Goal: Task Accomplishment & Management: Use online tool/utility

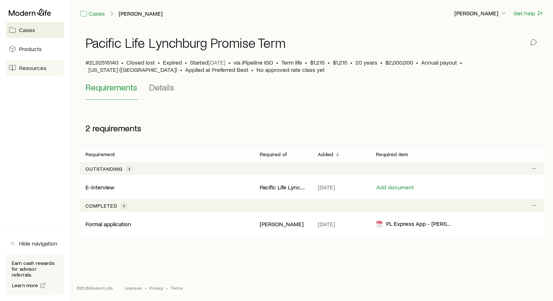
click at [28, 67] on span "Resources" at bounding box center [32, 67] width 27 height 7
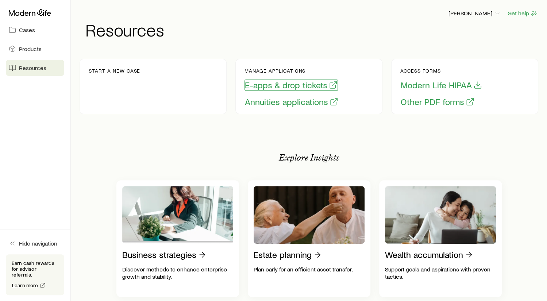
click at [273, 82] on button "E-apps & drop tickets" at bounding box center [291, 85] width 93 height 11
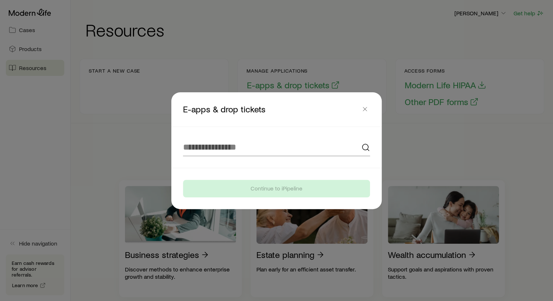
click at [363, 145] on circle at bounding box center [365, 147] width 6 height 6
click at [209, 150] on input at bounding box center [276, 148] width 187 height 18
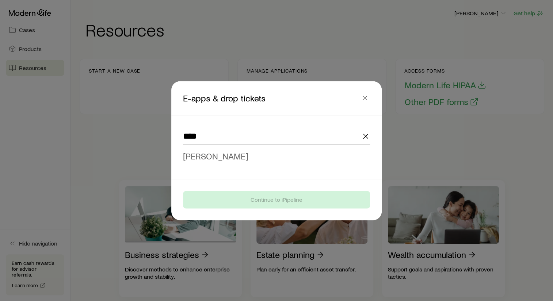
click at [213, 155] on span "[PERSON_NAME]" at bounding box center [215, 155] width 65 height 11
type input "**********"
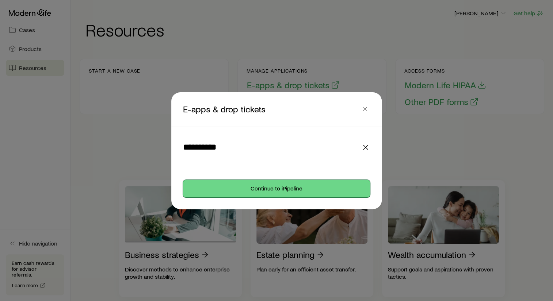
click at [274, 182] on button "Continue to iPipeline" at bounding box center [276, 189] width 187 height 18
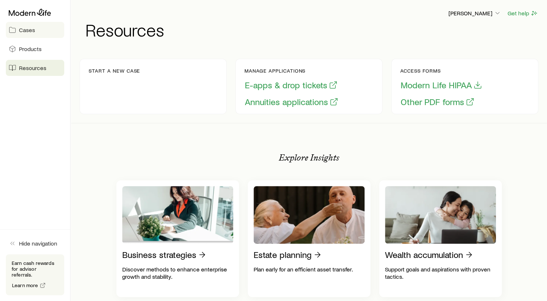
click at [23, 29] on span "Cases" at bounding box center [27, 29] width 16 height 7
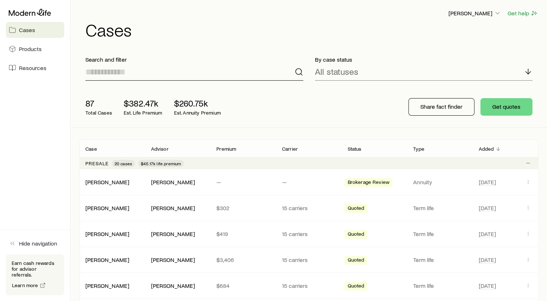
click at [116, 70] on input at bounding box center [194, 72] width 218 height 18
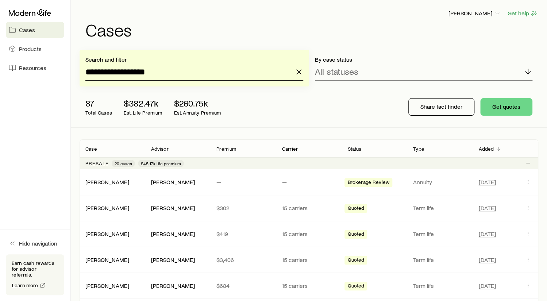
type input "**********"
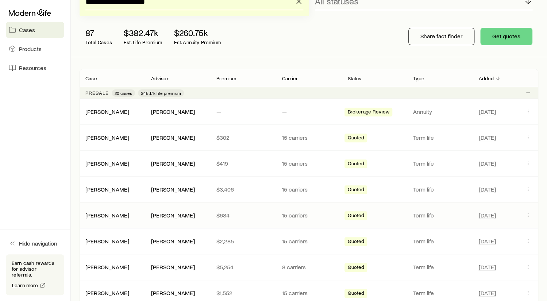
scroll to position [73, 0]
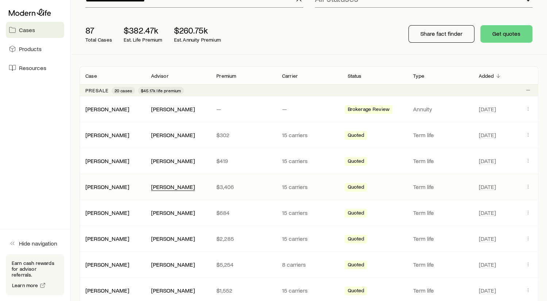
click at [163, 185] on div "[PERSON_NAME]" at bounding box center [173, 187] width 44 height 8
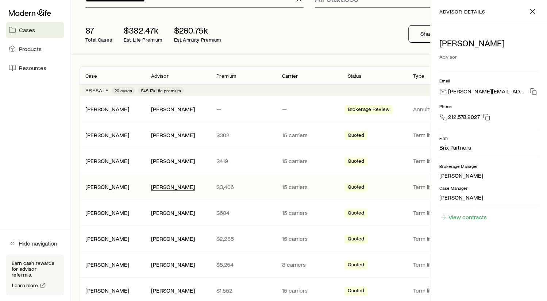
click at [163, 185] on div "[PERSON_NAME]" at bounding box center [173, 187] width 44 height 8
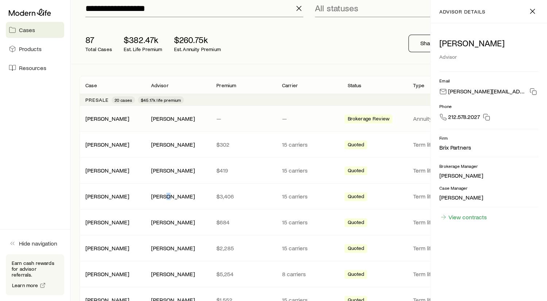
scroll to position [0, 0]
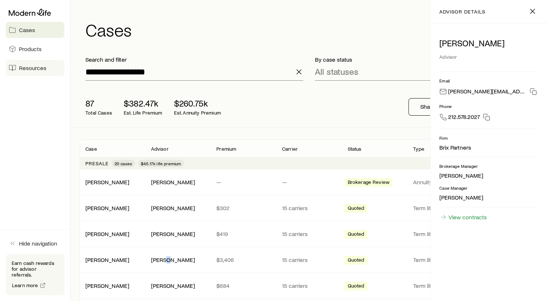
click at [28, 68] on span "Resources" at bounding box center [32, 67] width 27 height 7
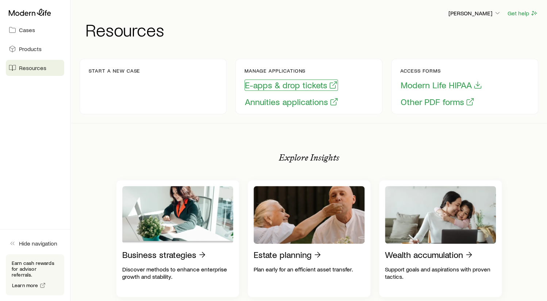
click at [281, 82] on button "E-apps & drop tickets" at bounding box center [291, 85] width 93 height 11
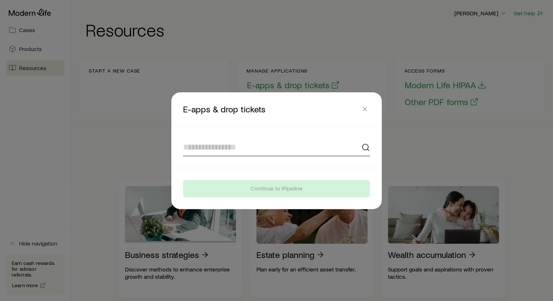
click at [206, 148] on input at bounding box center [276, 148] width 187 height 18
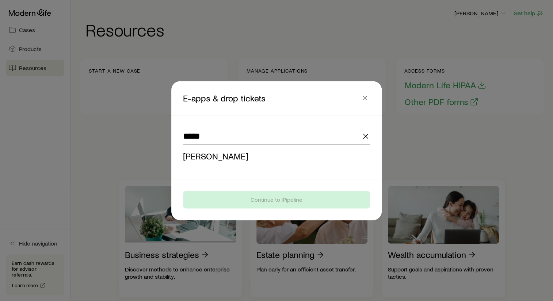
click at [212, 155] on span "[PERSON_NAME]" at bounding box center [215, 155] width 65 height 11
type input "**********"
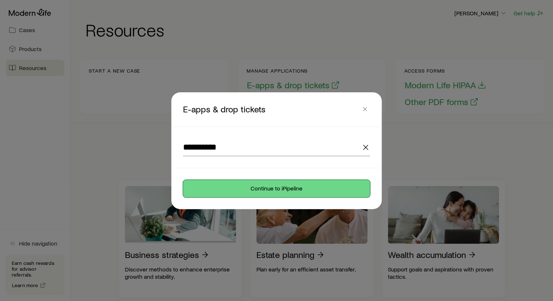
click at [277, 189] on button "Continue to iPipeline" at bounding box center [276, 189] width 187 height 18
